Goal: Task Accomplishment & Management: Manage account settings

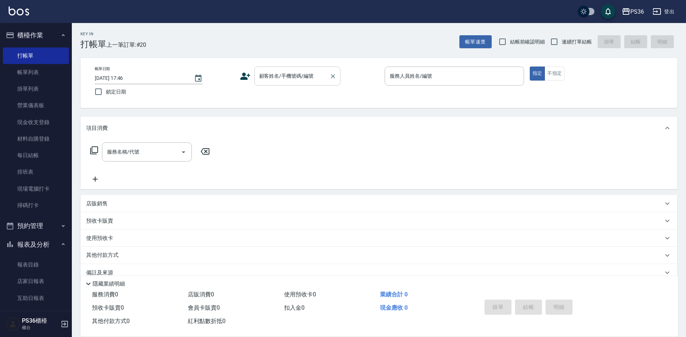
click at [276, 74] on div "顧客姓名/手機號碼/編號 顧客姓名/手機號碼/編號" at bounding box center [297, 75] width 86 height 19
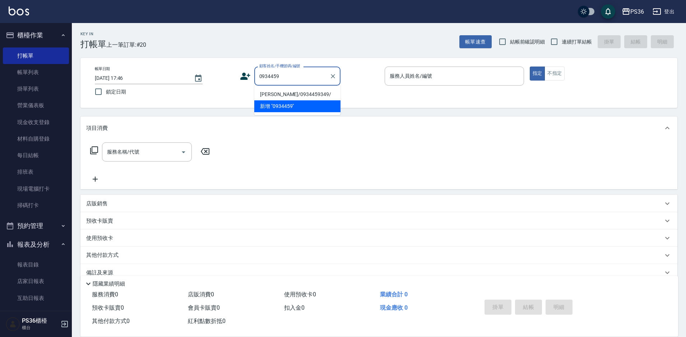
click at [299, 94] on li "[PERSON_NAME]/0934459349/" at bounding box center [297, 94] width 86 height 12
type input "[PERSON_NAME]/0934459349/"
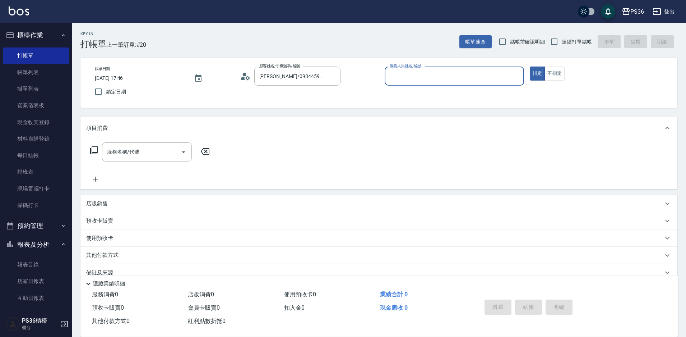
type input "EJ-7"
click at [317, 77] on input "邱麗潔/0934459349/" at bounding box center [292, 76] width 69 height 13
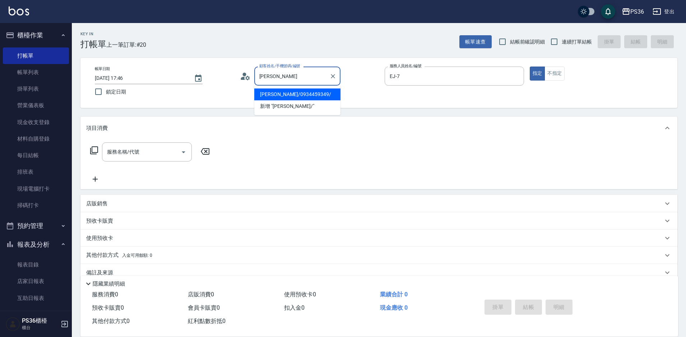
type input "邱"
type input "0"
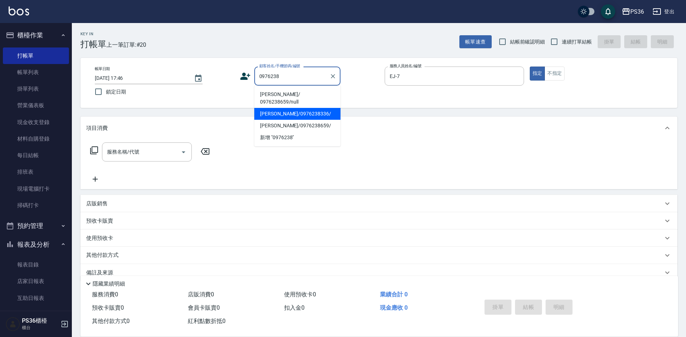
click at [292, 110] on li "楊海/0976238336/" at bounding box center [297, 114] width 86 height 12
type input "楊海/0976238336/"
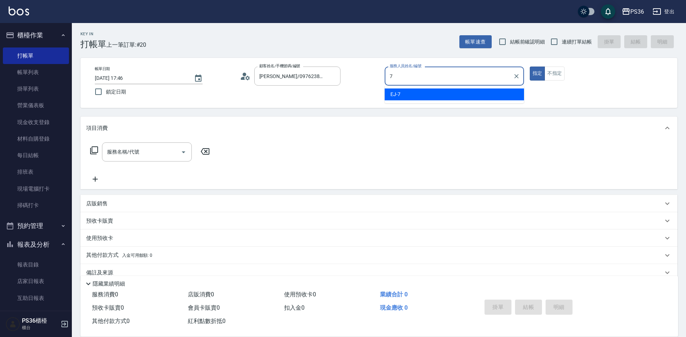
type input "7"
type button "true"
type input "EJ-7"
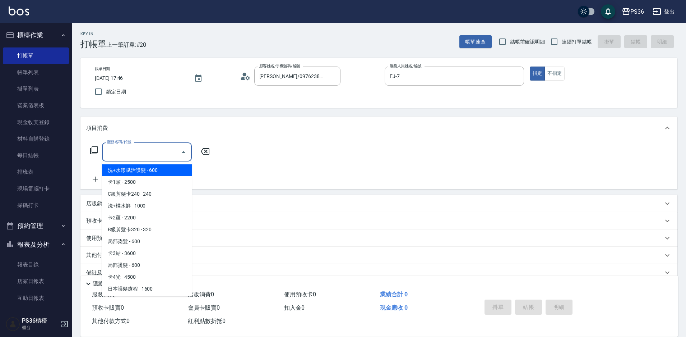
click at [153, 157] on input "服務名稱/代號" at bounding box center [141, 151] width 73 height 13
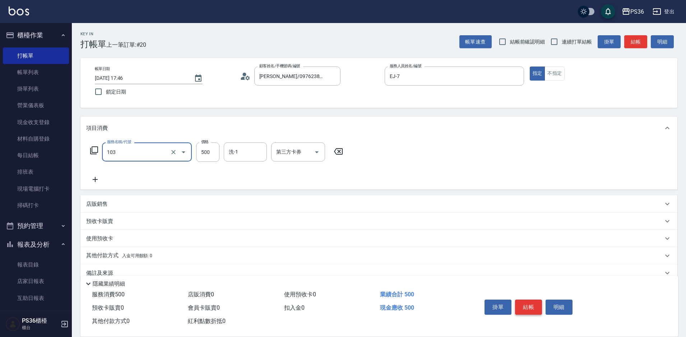
type input "B級洗剪(103)"
click at [530, 303] on button "結帳" at bounding box center [528, 306] width 27 height 15
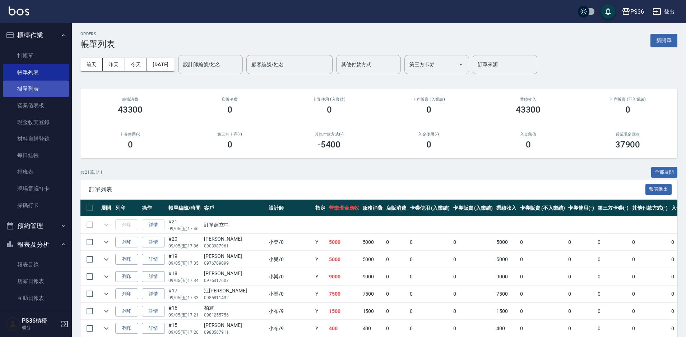
click at [34, 85] on link "掛單列表" at bounding box center [36, 88] width 66 height 17
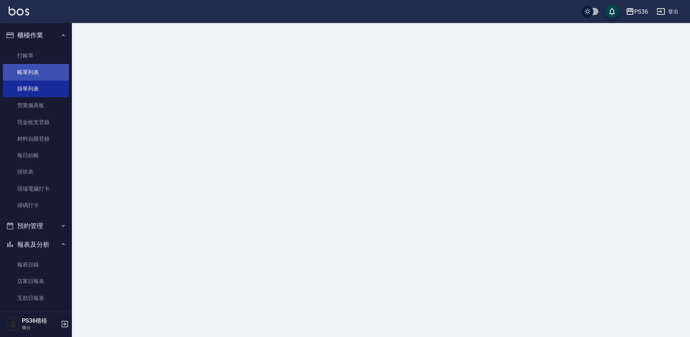
click at [32, 80] on link "帳單列表" at bounding box center [36, 72] width 66 height 17
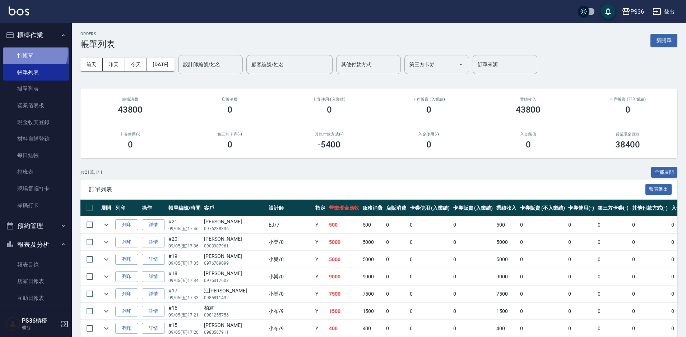
click at [34, 52] on link "打帳單" at bounding box center [36, 55] width 66 height 17
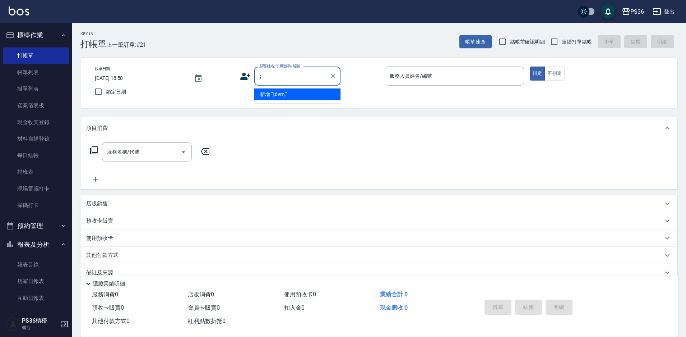
type input "j"
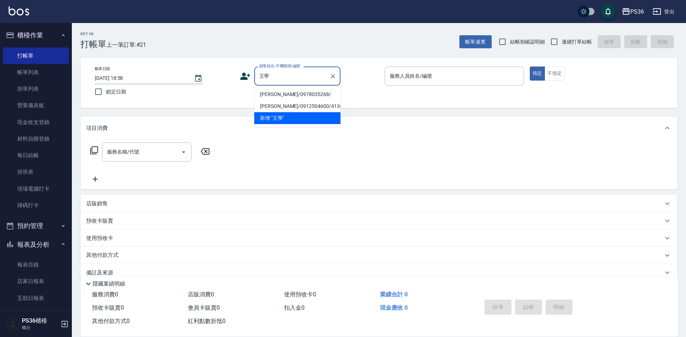
click at [277, 91] on li "王學清/0978035268/" at bounding box center [297, 94] width 86 height 12
type input "王學清/0978035268/"
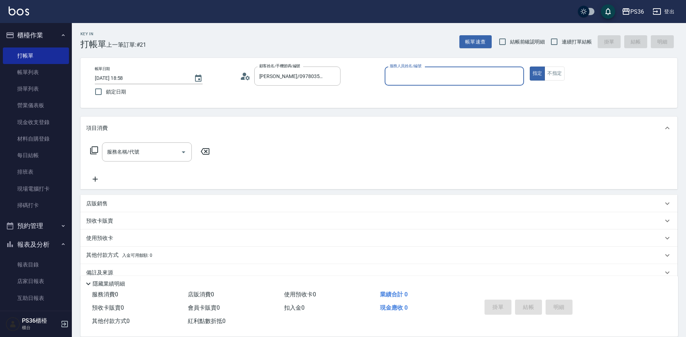
click at [247, 80] on icon at bounding box center [245, 76] width 11 height 11
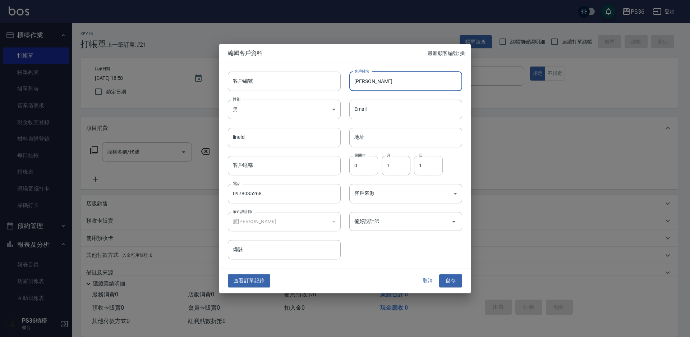
click at [377, 77] on input "王學清" at bounding box center [405, 80] width 113 height 19
type input "王學溱"
click at [446, 280] on button "儲存" at bounding box center [450, 280] width 23 height 13
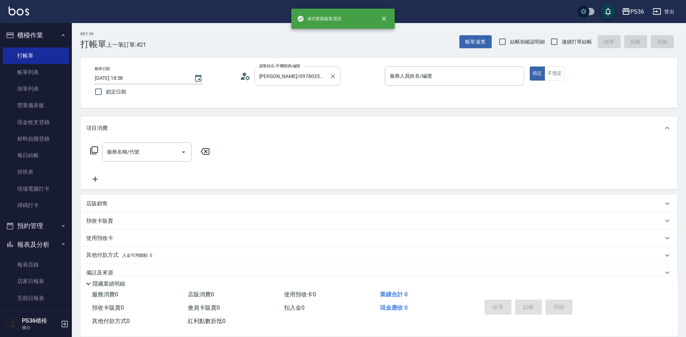
click at [310, 77] on input "王學清/0978035268/" at bounding box center [292, 76] width 69 height 13
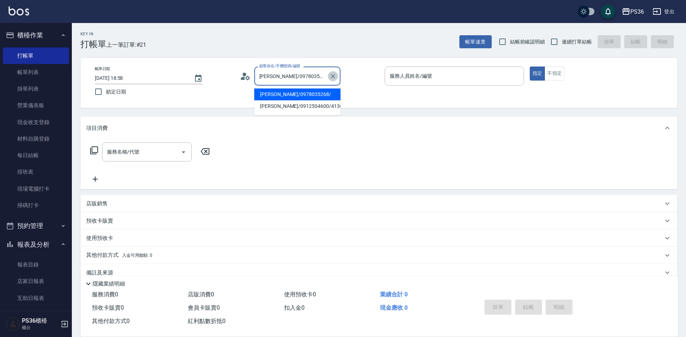
click at [335, 78] on icon "Clear" at bounding box center [332, 76] width 7 height 7
click at [280, 95] on li "王學溱/0978035268/" at bounding box center [297, 94] width 86 height 12
type input "王學溱/0978035268/"
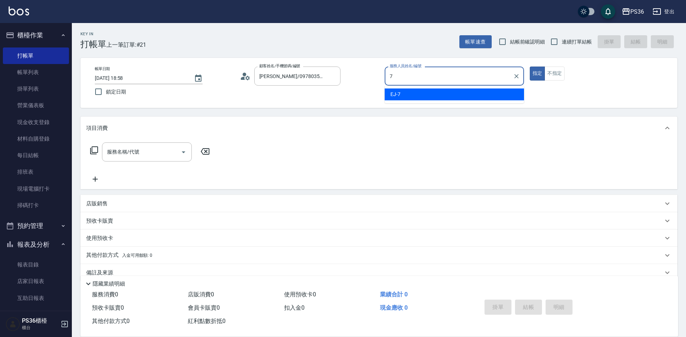
type input "7"
type button "true"
type input "EJ-7"
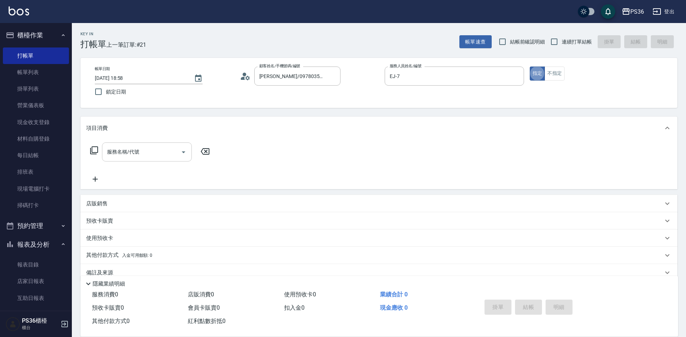
click at [134, 152] on div "服務名稱/代號 服務名稱/代號" at bounding box center [147, 151] width 90 height 19
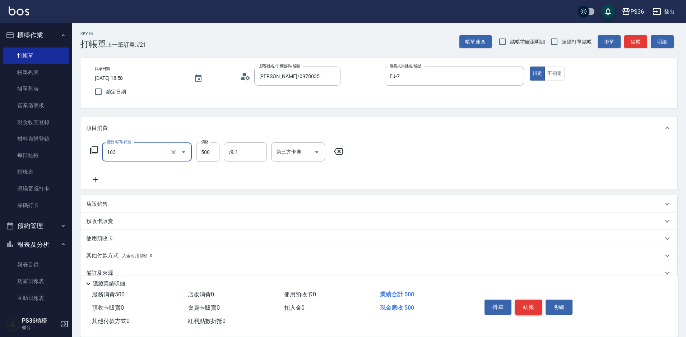
type input "B級洗剪(103)"
click at [532, 303] on button "結帳" at bounding box center [528, 306] width 27 height 15
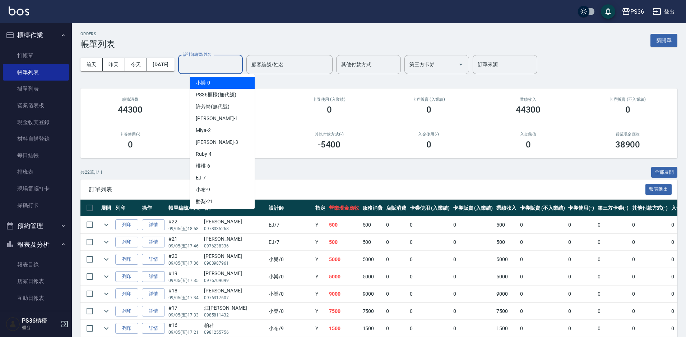
click at [221, 65] on input "設計師編號/姓名" at bounding box center [210, 64] width 58 height 13
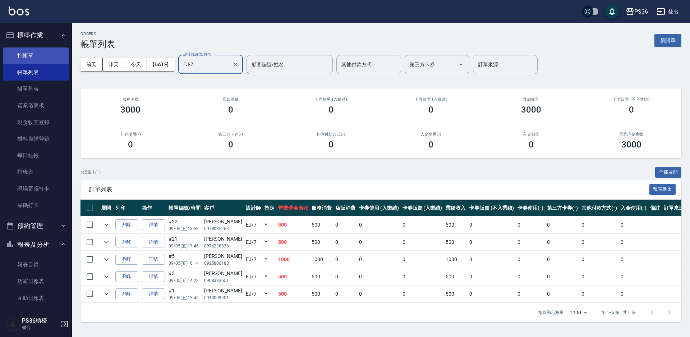
type input "EJ-7"
click at [34, 52] on link "打帳單" at bounding box center [36, 55] width 66 height 17
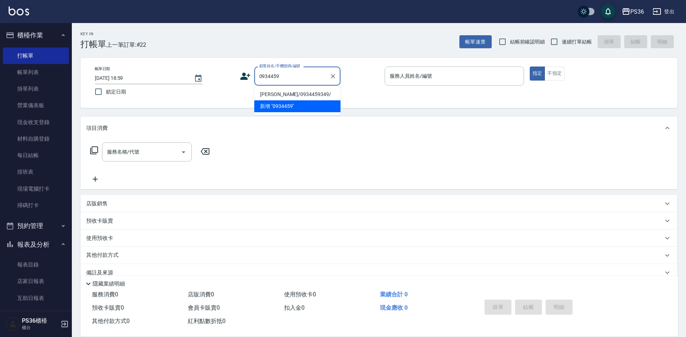
drag, startPoint x: 265, startPoint y: 89, endPoint x: 270, endPoint y: 93, distance: 5.6
click at [266, 89] on li "邱麗潔/0934459349/" at bounding box center [297, 94] width 86 height 12
type input "邱麗潔/0934459349/"
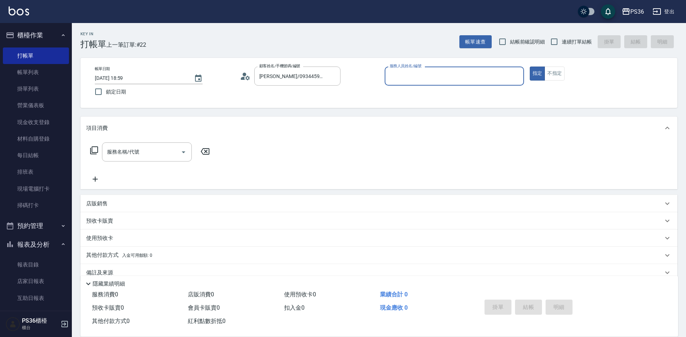
type input "EJ-7"
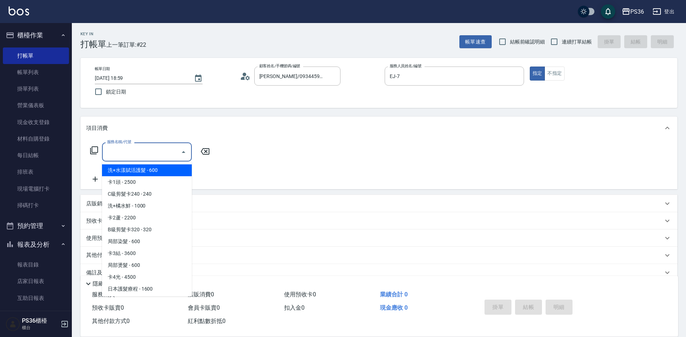
click at [140, 158] on input "服務名稱/代號" at bounding box center [141, 151] width 73 height 13
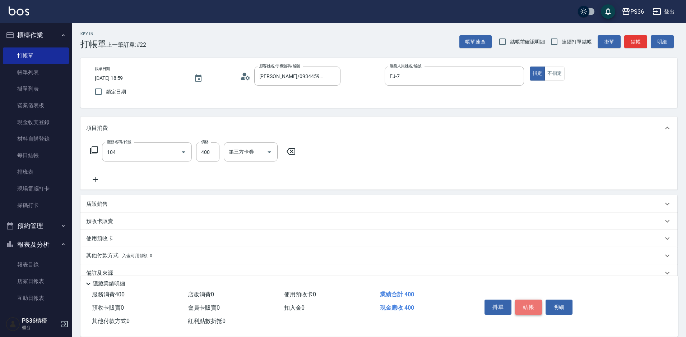
type input "B級單剪(104)"
click at [525, 307] on button "結帳" at bounding box center [528, 306] width 27 height 15
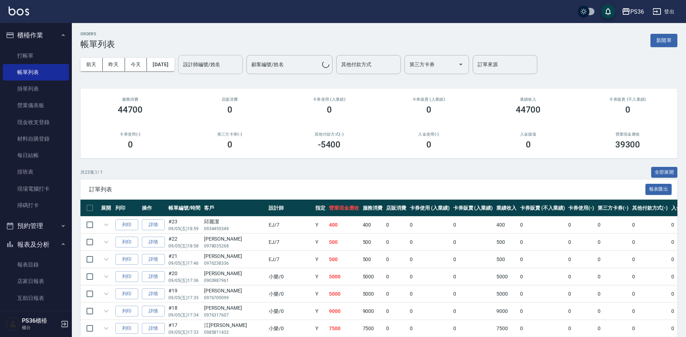
click at [217, 65] on div "設計師編號/姓名 設計師編號/姓名" at bounding box center [210, 64] width 65 height 19
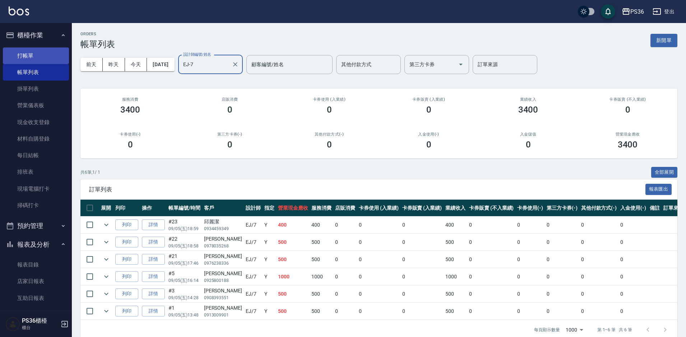
type input "EJ-7"
click at [25, 52] on link "打帳單" at bounding box center [36, 55] width 66 height 17
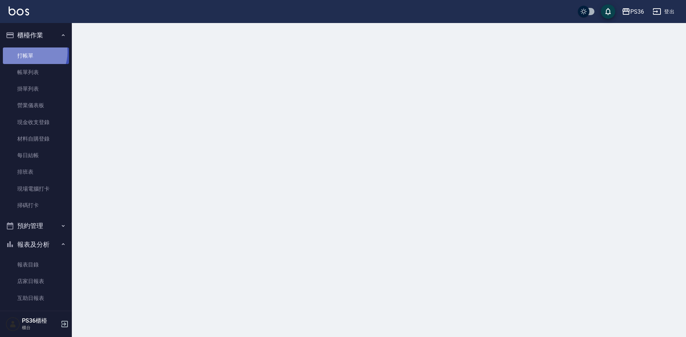
click at [25, 52] on link "打帳單" at bounding box center [36, 55] width 66 height 17
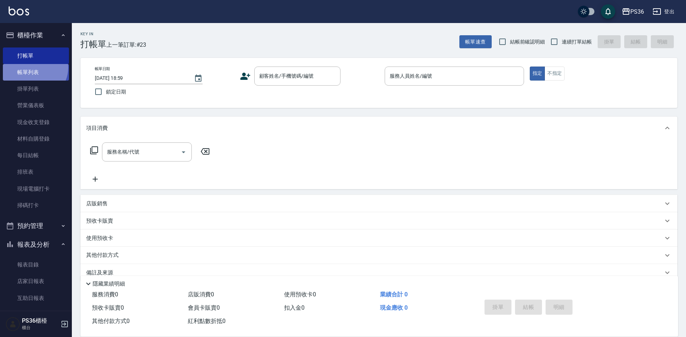
drag, startPoint x: 34, startPoint y: 68, endPoint x: 52, endPoint y: 74, distance: 18.7
click at [34, 68] on link "帳單列表" at bounding box center [36, 72] width 66 height 17
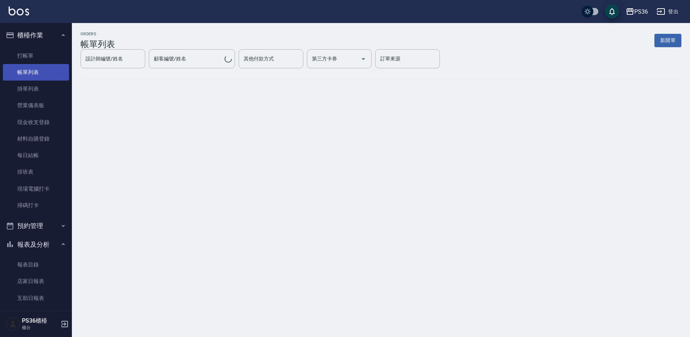
click at [52, 74] on link "帳單列表" at bounding box center [36, 72] width 66 height 17
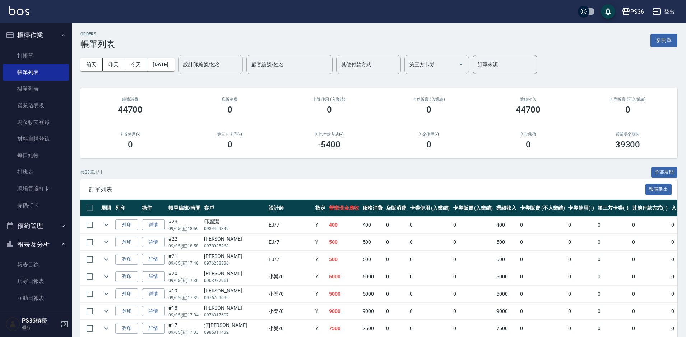
click at [227, 60] on input "設計師編號/姓名" at bounding box center [210, 64] width 58 height 13
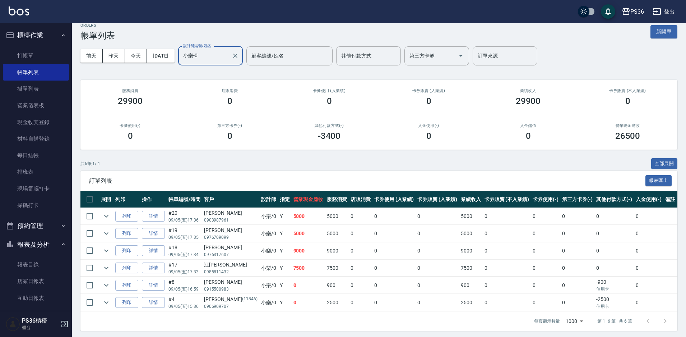
scroll to position [11, 0]
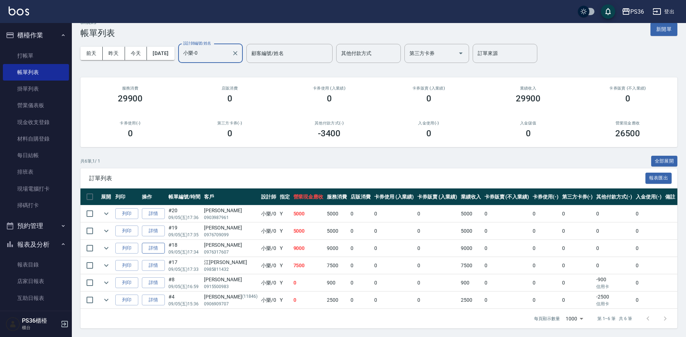
type input "小樂-0"
click at [154, 248] on link "詳情" at bounding box center [153, 247] width 23 height 11
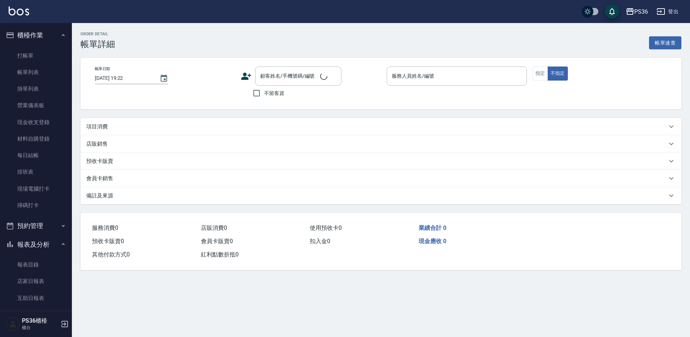
type input "2025/09/05 17:34"
type input "小樂-0"
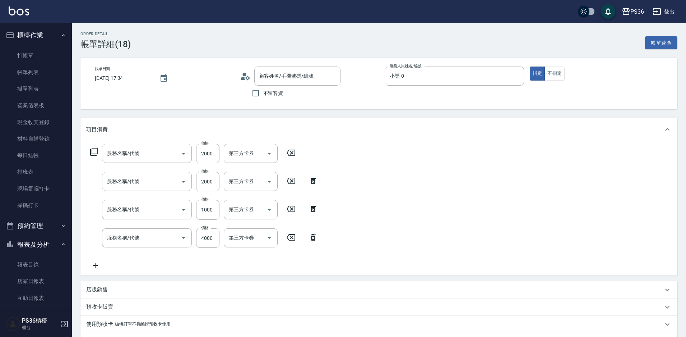
type input "黃語晴/0976317607/"
type input "頂級離子(309)"
type input "頂級染髮(106)"
type input "髮片染髮(0123)"
type input "拆接髮(402)"
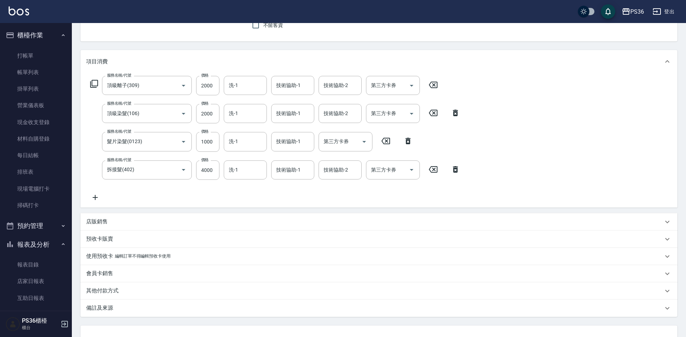
scroll to position [125, 0]
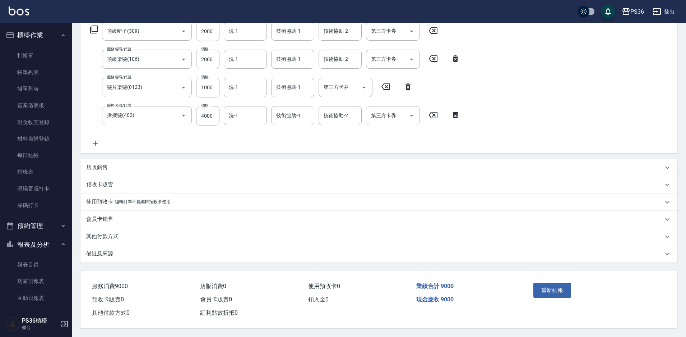
click at [113, 236] on p "其他付款方式" at bounding box center [102, 236] width 32 height 8
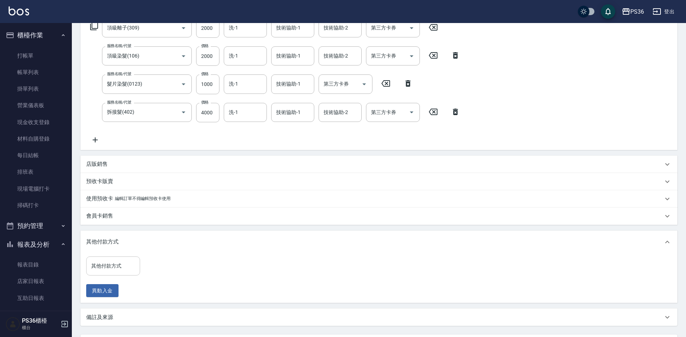
click at [126, 261] on input "其他付款方式" at bounding box center [112, 265] width 47 height 13
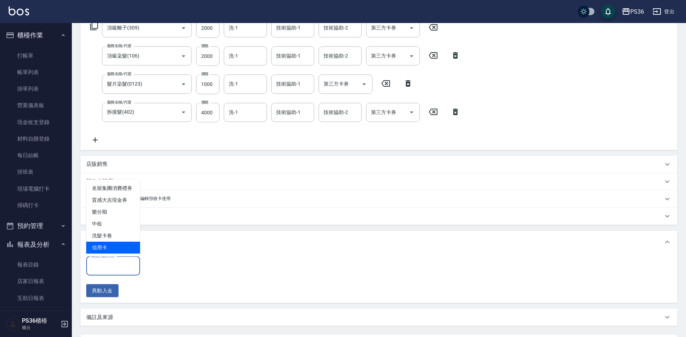
click at [124, 252] on span "信用卡" at bounding box center [113, 247] width 54 height 12
type input "信用卡"
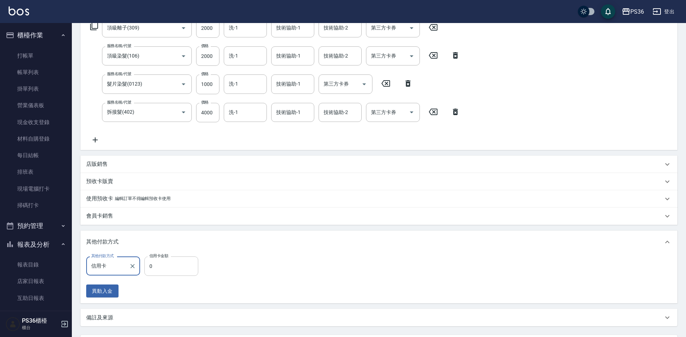
click at [153, 273] on input "0" at bounding box center [171, 265] width 54 height 19
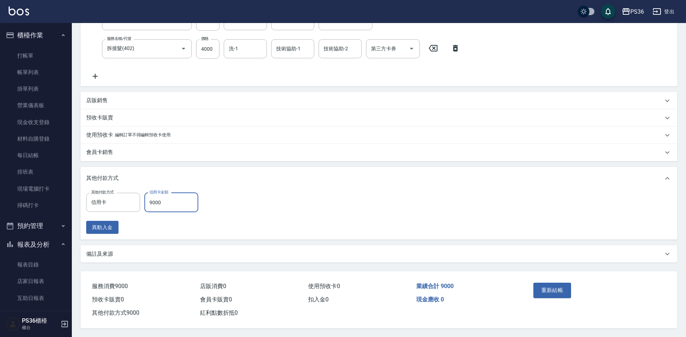
scroll to position [192, 0]
type input "9000"
click at [560, 283] on button "重新結帳" at bounding box center [552, 289] width 38 height 15
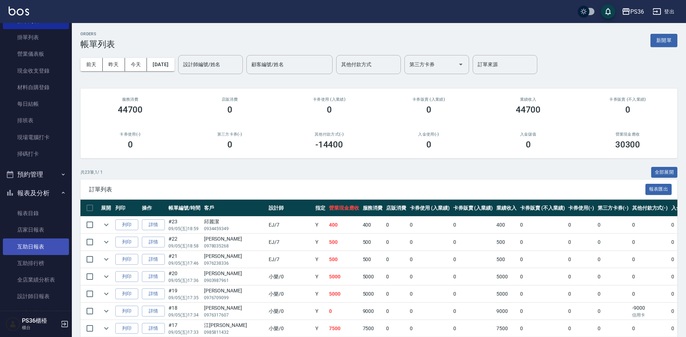
scroll to position [108, 0]
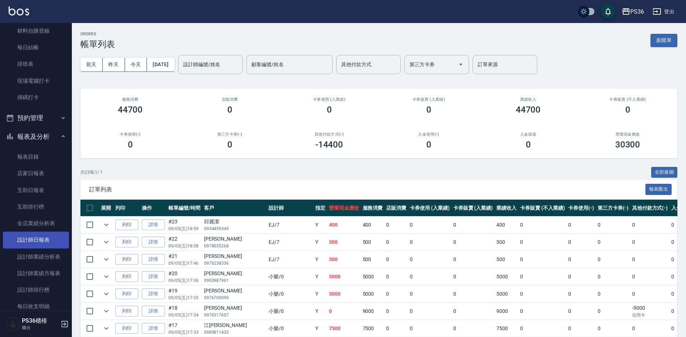
click at [26, 240] on link "設計師日報表" at bounding box center [36, 239] width 66 height 17
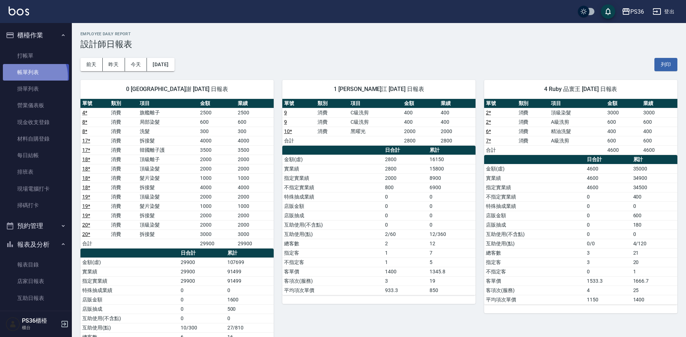
click at [31, 76] on link "帳單列表" at bounding box center [36, 72] width 66 height 17
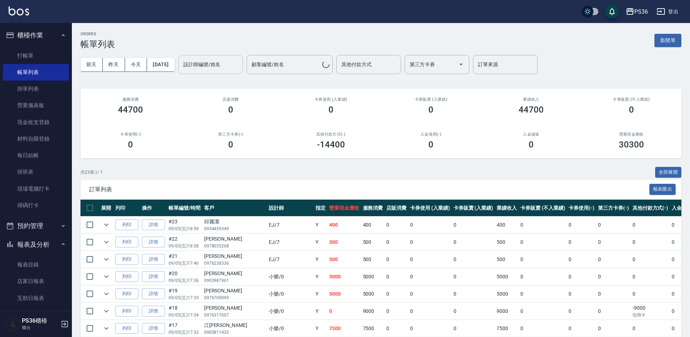
click at [235, 67] on input "設計師編號/姓名" at bounding box center [210, 64] width 58 height 13
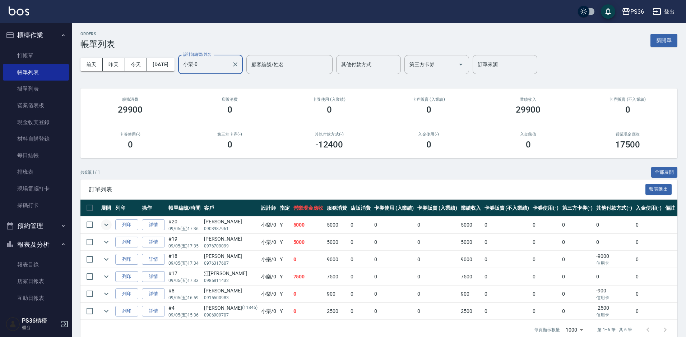
type input "小樂-0"
click at [111, 226] on button "expand row" at bounding box center [106, 224] width 11 height 11
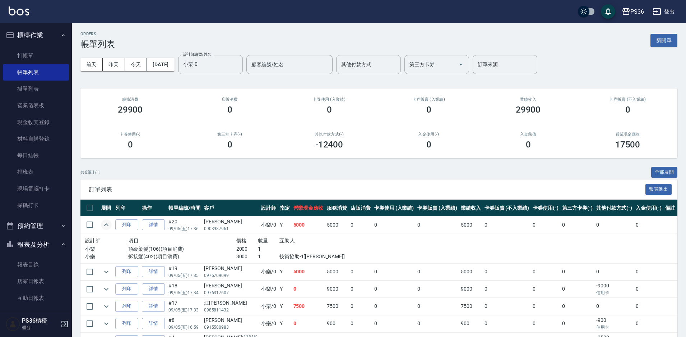
click at [103, 223] on icon "expand row" at bounding box center [106, 224] width 9 height 9
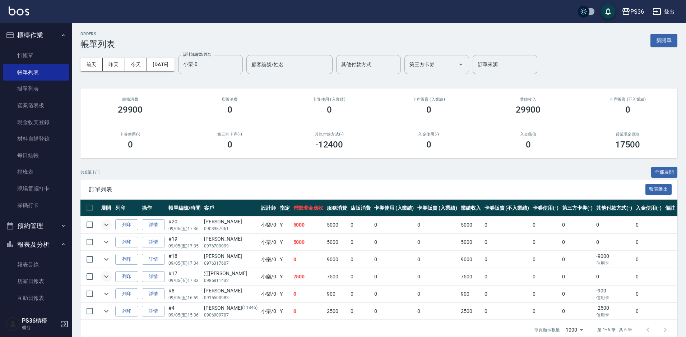
click at [105, 278] on icon "expand row" at bounding box center [106, 276] width 9 height 9
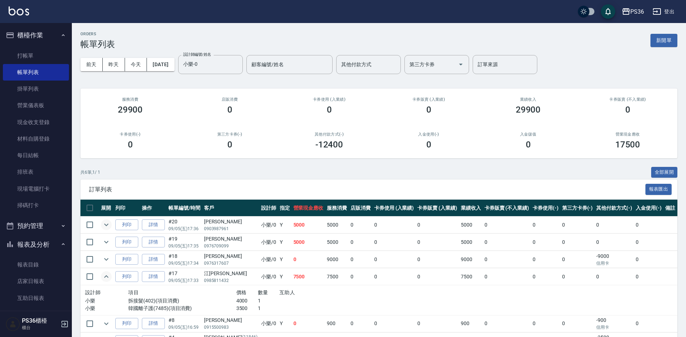
click at [105, 278] on icon "expand row" at bounding box center [106, 276] width 9 height 9
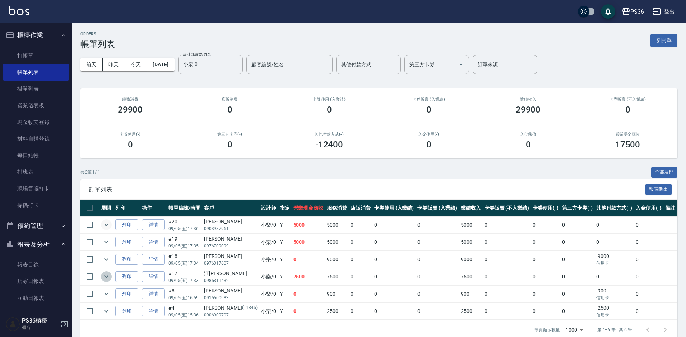
click at [105, 278] on icon "expand row" at bounding box center [106, 276] width 9 height 9
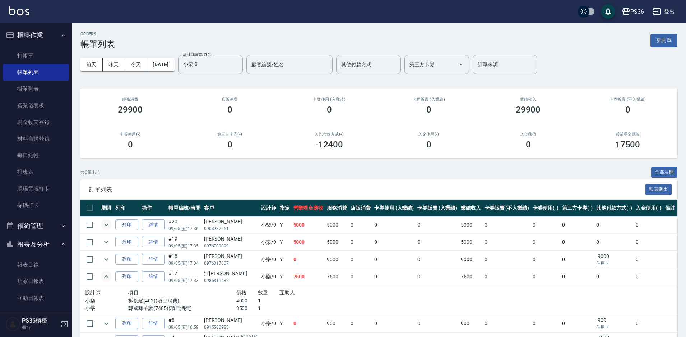
click at [105, 278] on icon "expand row" at bounding box center [106, 276] width 9 height 9
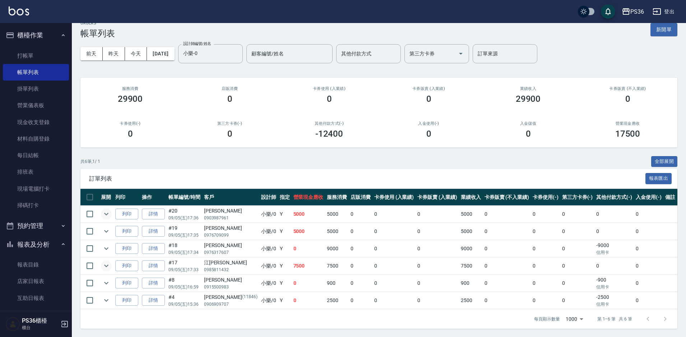
scroll to position [11, 0]
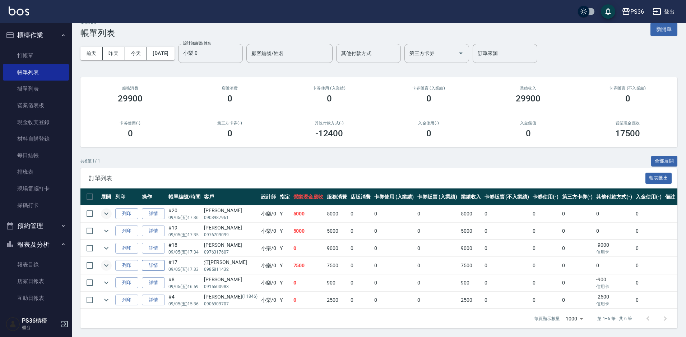
click at [149, 266] on link "詳情" at bounding box center [153, 265] width 23 height 11
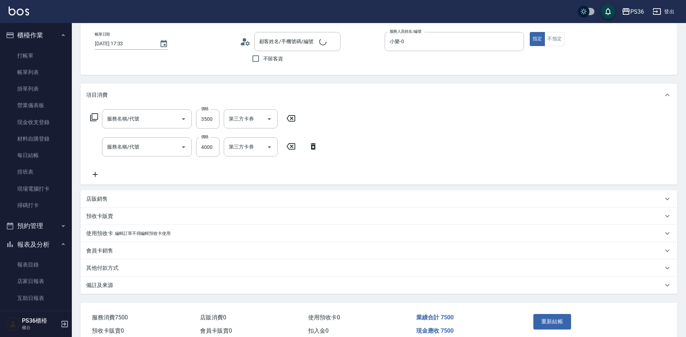
type input "2025/09/05 17:33"
type input "小樂-0"
type input "韓國離子護(7485)"
type input "拆接髮(402)"
type input "江丁寧/0985811432/"
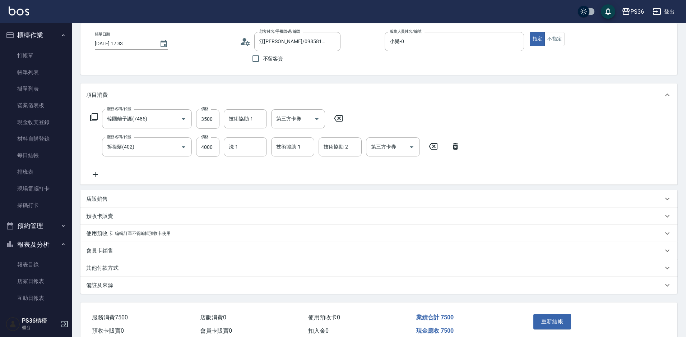
scroll to position [69, 0]
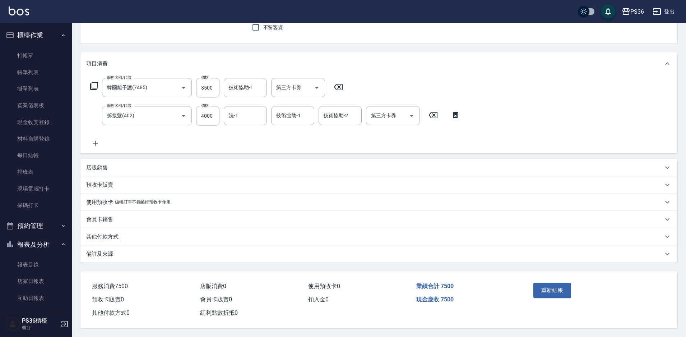
click at [107, 235] on p "其他付款方式" at bounding box center [102, 237] width 32 height 8
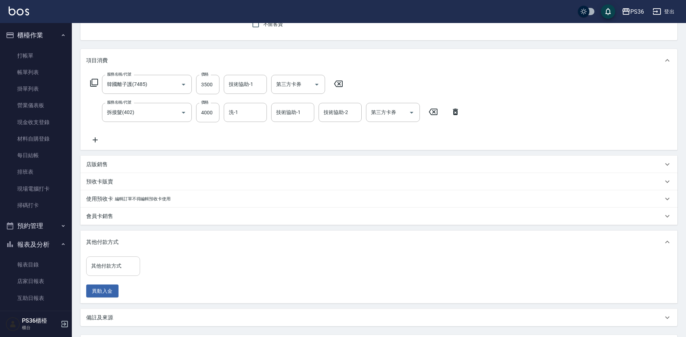
click at [113, 262] on input "其他付款方式" at bounding box center [112, 265] width 47 height 13
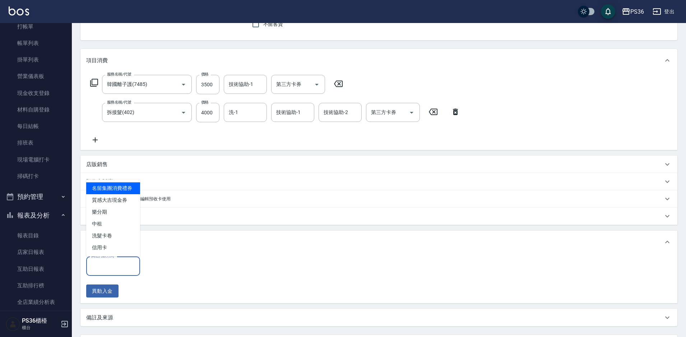
scroll to position [72, 0]
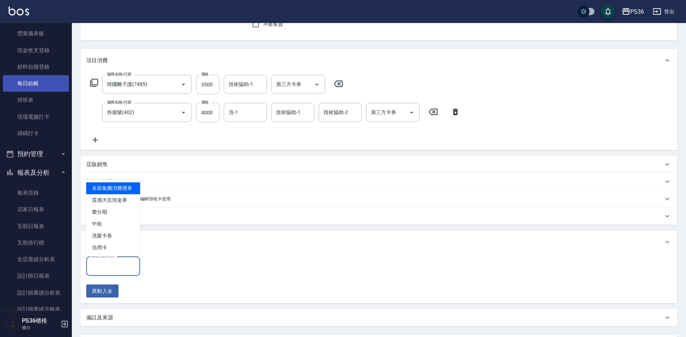
click at [39, 90] on link "每日結帳" at bounding box center [36, 83] width 66 height 17
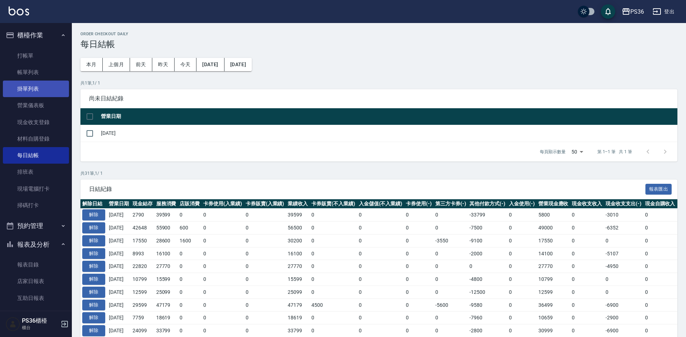
click at [44, 81] on link "掛單列表" at bounding box center [36, 88] width 66 height 17
click at [43, 79] on link "帳單列表" at bounding box center [36, 72] width 66 height 17
click at [43, 77] on link "帳單列表" at bounding box center [36, 72] width 66 height 17
click at [44, 75] on link "帳單列表" at bounding box center [36, 72] width 66 height 17
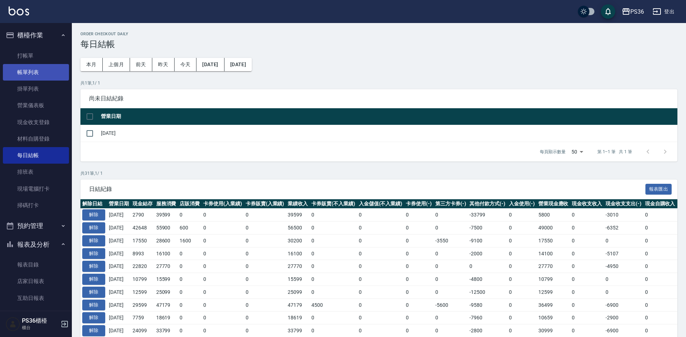
click at [44, 75] on link "帳單列表" at bounding box center [36, 72] width 66 height 17
click at [43, 75] on link "帳單列表" at bounding box center [36, 72] width 66 height 17
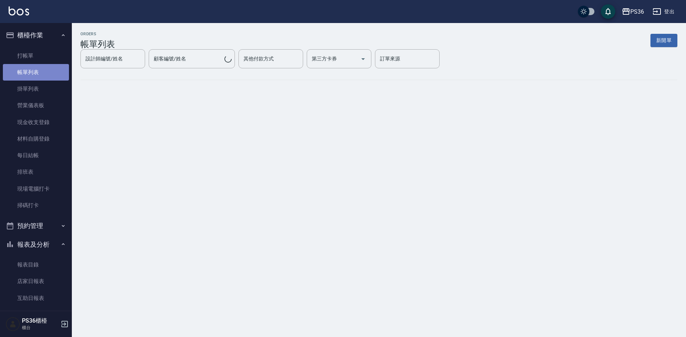
click at [45, 71] on link "帳單列表" at bounding box center [36, 72] width 66 height 17
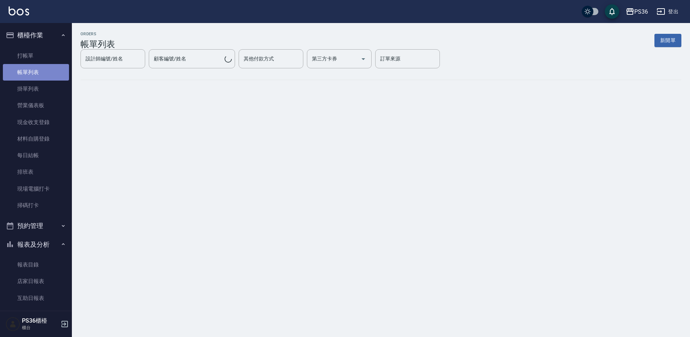
click at [45, 71] on link "帳單列表" at bounding box center [36, 72] width 66 height 17
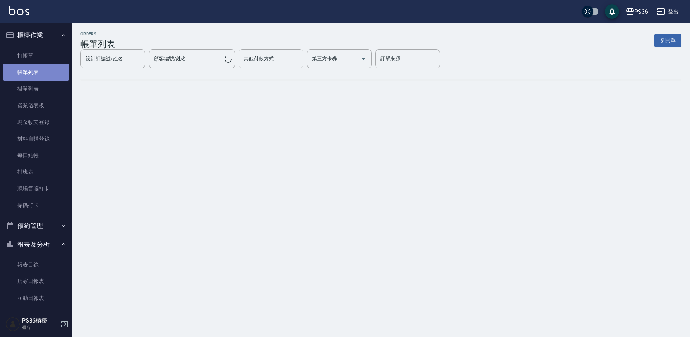
click at [45, 71] on link "帳單列表" at bounding box center [36, 72] width 66 height 17
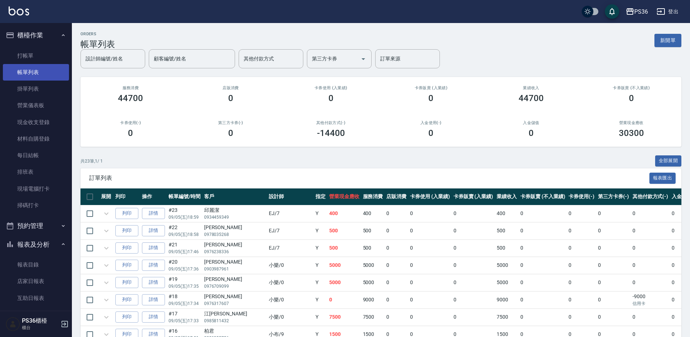
click at [45, 71] on link "帳單列表" at bounding box center [36, 72] width 66 height 17
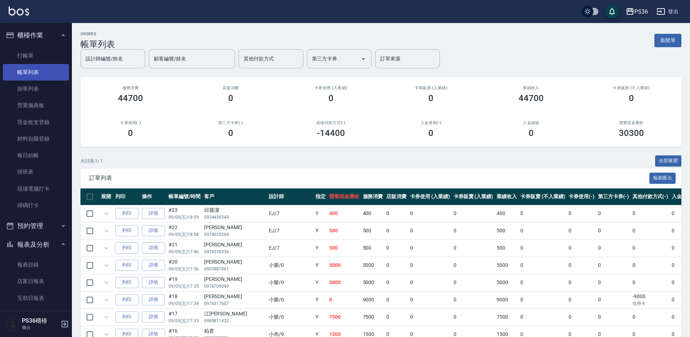
click at [45, 71] on link "帳單列表" at bounding box center [36, 72] width 66 height 17
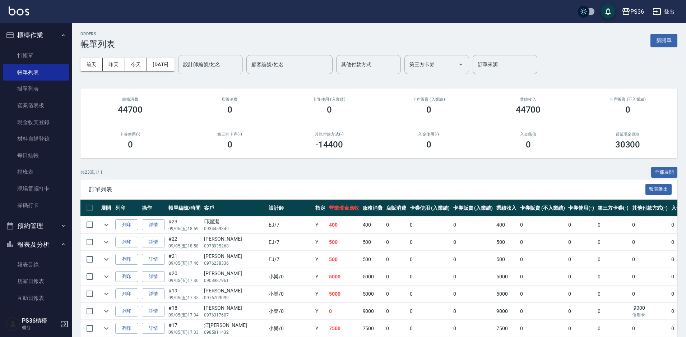
click at [206, 70] on input "設計師編號/姓名" at bounding box center [210, 64] width 58 height 13
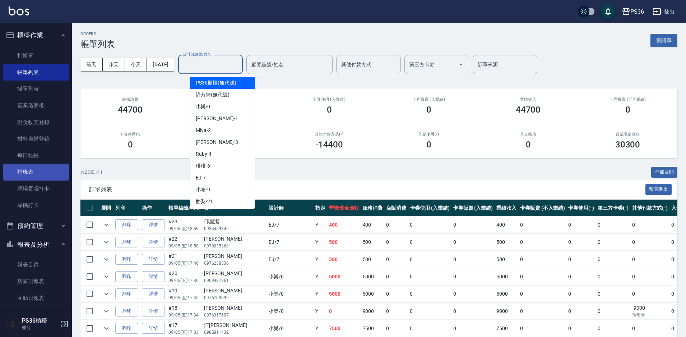
click at [23, 173] on link "排班表" at bounding box center [36, 171] width 66 height 17
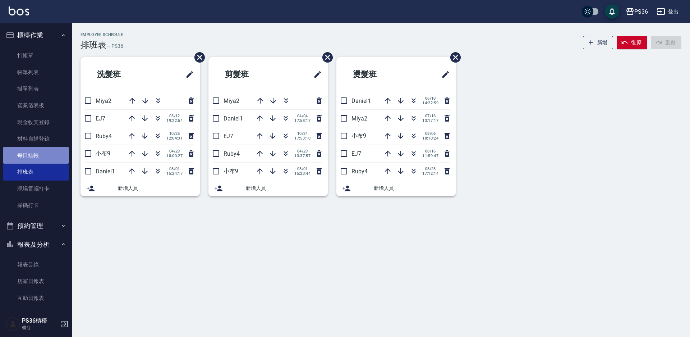
click at [46, 154] on link "每日結帳" at bounding box center [36, 155] width 66 height 17
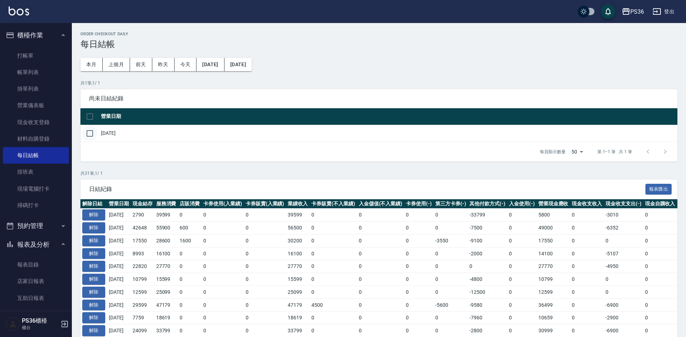
click at [92, 133] on input "checkbox" at bounding box center [89, 133] width 15 height 15
checkbox input "true"
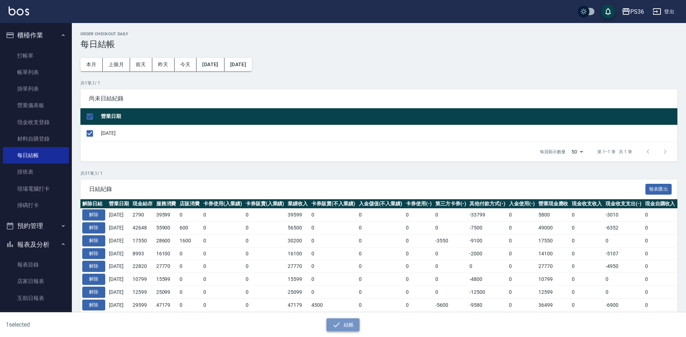
click at [335, 320] on icon "button" at bounding box center [336, 324] width 9 height 9
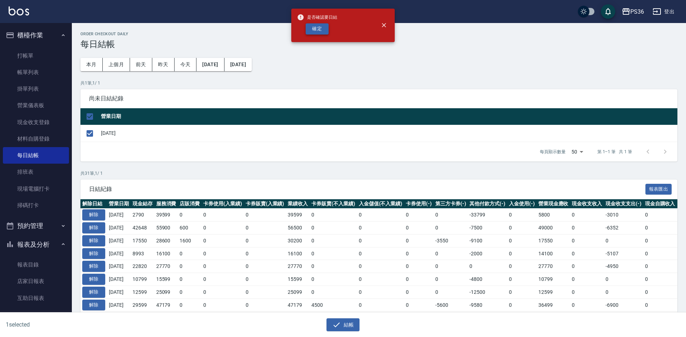
click at [323, 29] on button "確定" at bounding box center [317, 28] width 23 height 11
checkbox input "false"
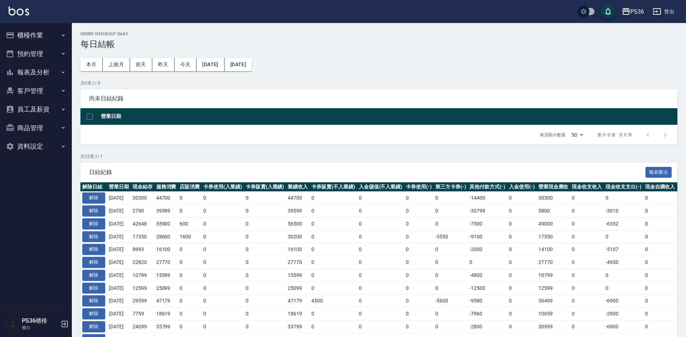
click at [42, 52] on button "預約管理" at bounding box center [36, 54] width 66 height 19
click at [42, 58] on button "預約管理" at bounding box center [36, 54] width 66 height 19
click at [46, 75] on button "報表及分析" at bounding box center [36, 72] width 66 height 19
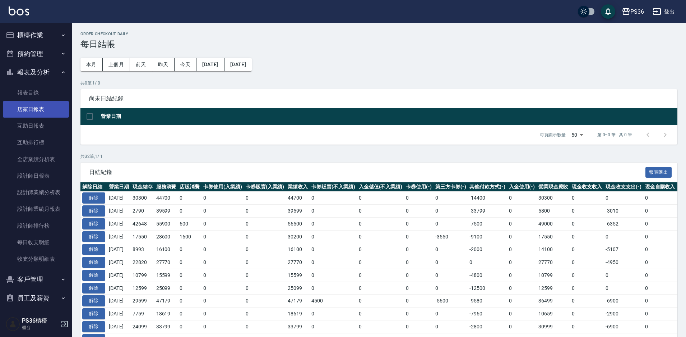
click at [38, 102] on link "店家日報表" at bounding box center [36, 109] width 66 height 17
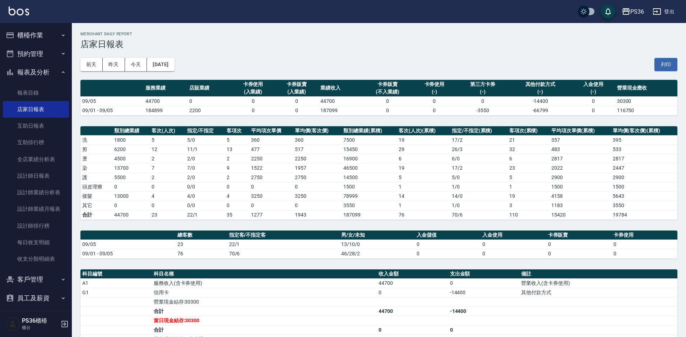
drag, startPoint x: 49, startPoint y: 51, endPoint x: 53, endPoint y: 55, distance: 5.6
click at [53, 55] on button "預約管理" at bounding box center [36, 54] width 66 height 19
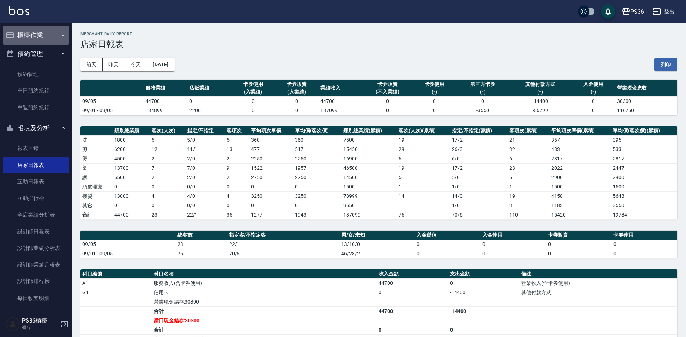
click at [51, 36] on button "櫃檯作業" at bounding box center [36, 35] width 66 height 19
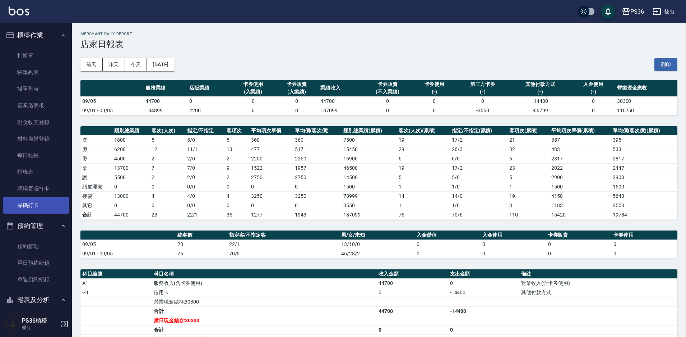
click at [23, 210] on link "掃碼打卡" at bounding box center [36, 205] width 66 height 17
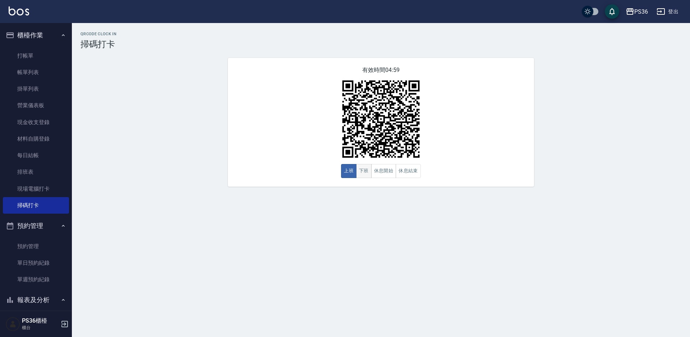
click at [363, 171] on button "下班" at bounding box center [363, 171] width 15 height 14
